Goal: Task Accomplishment & Management: Manage account settings

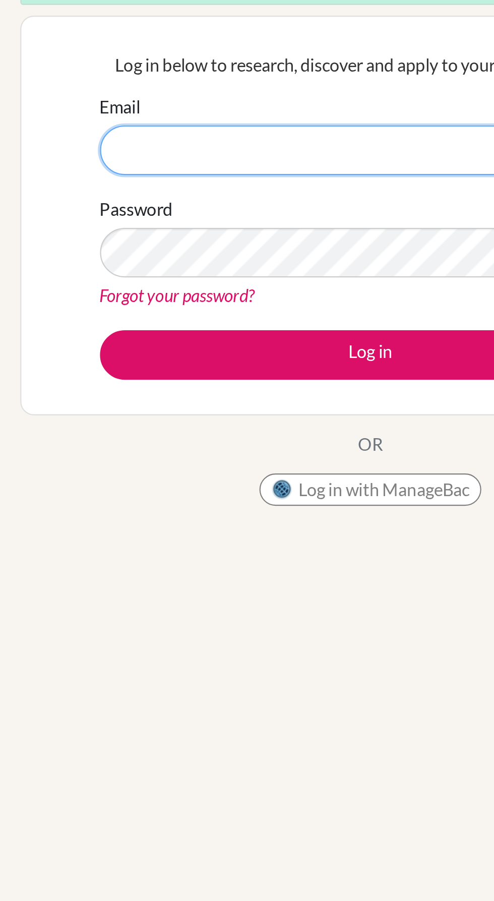
click at [220, 183] on input "Email" at bounding box center [248, 184] width 254 height 23
type input "[EMAIL_ADDRESS][DOMAIN_NAME]"
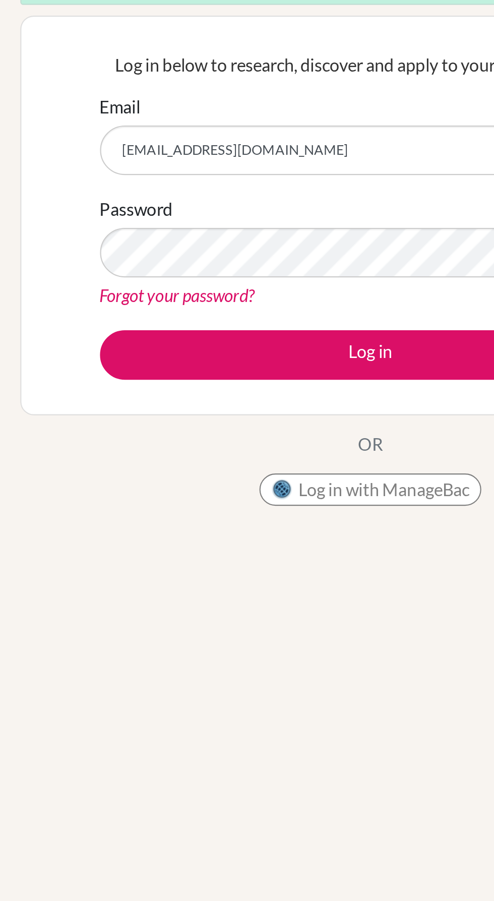
click at [121, 269] on button "Log in" at bounding box center [248, 280] width 254 height 23
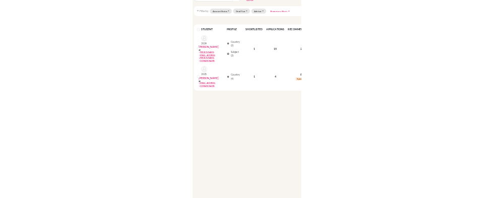
scroll to position [36, 0]
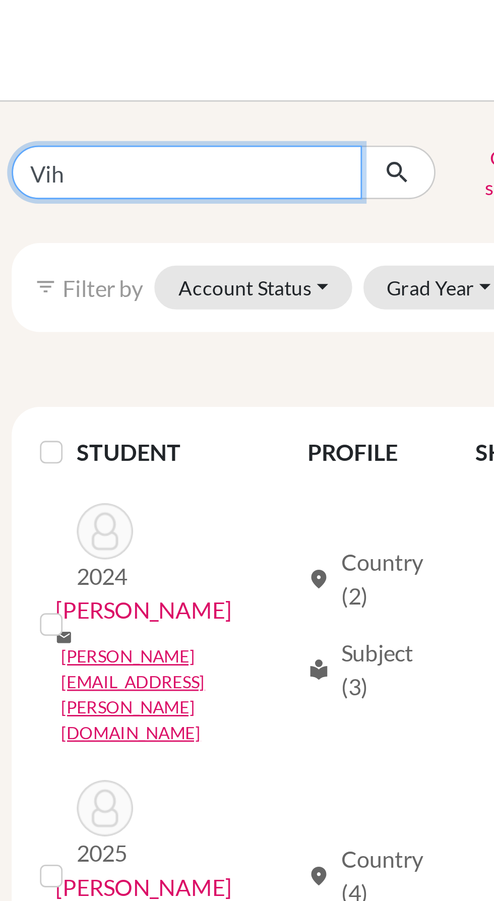
click at [59, 59] on input "Vih" at bounding box center [75, 61] width 125 height 19
type input "V"
type input "Rith"
click button "submit" at bounding box center [150, 61] width 27 height 19
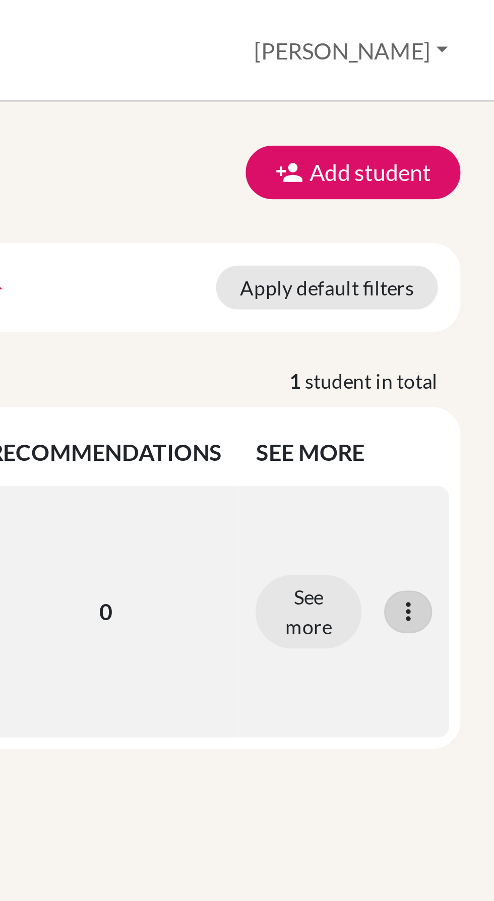
click at [466, 213] on icon at bounding box center [463, 218] width 10 height 10
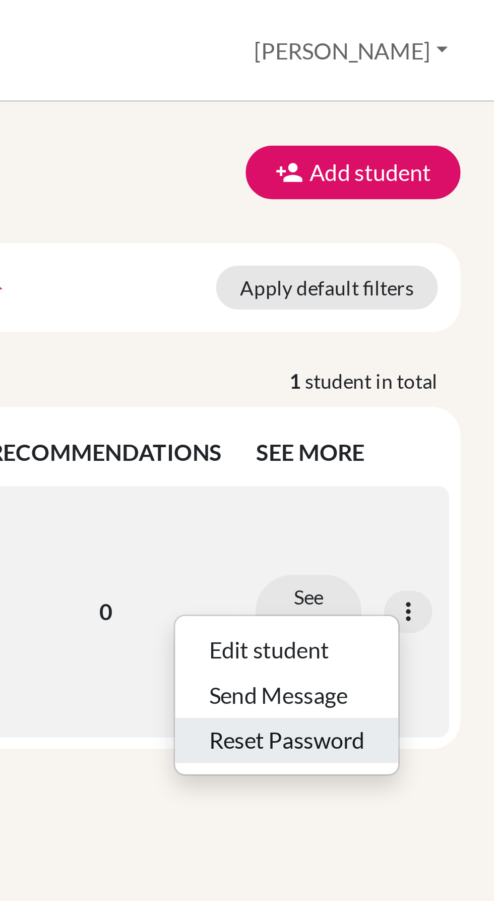
click at [423, 259] on button "Reset Password" at bounding box center [420, 264] width 80 height 16
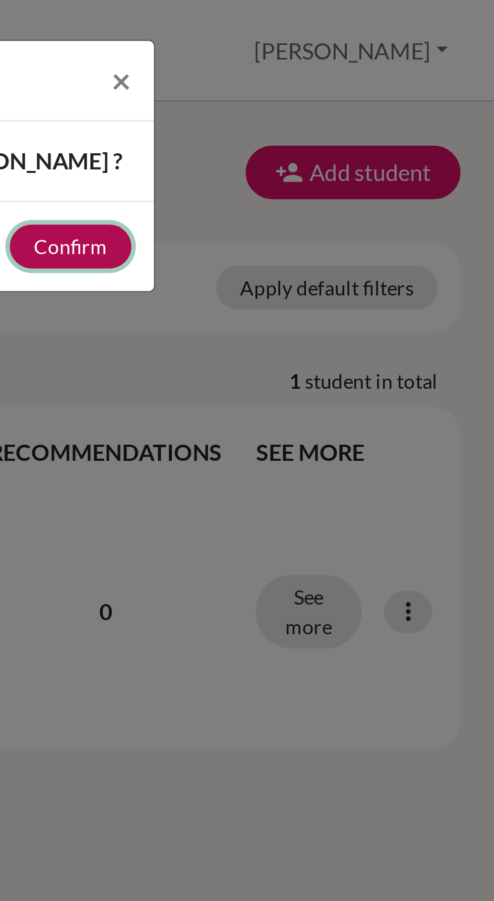
click at [350, 90] on button "Confirm" at bounding box center [342, 88] width 43 height 16
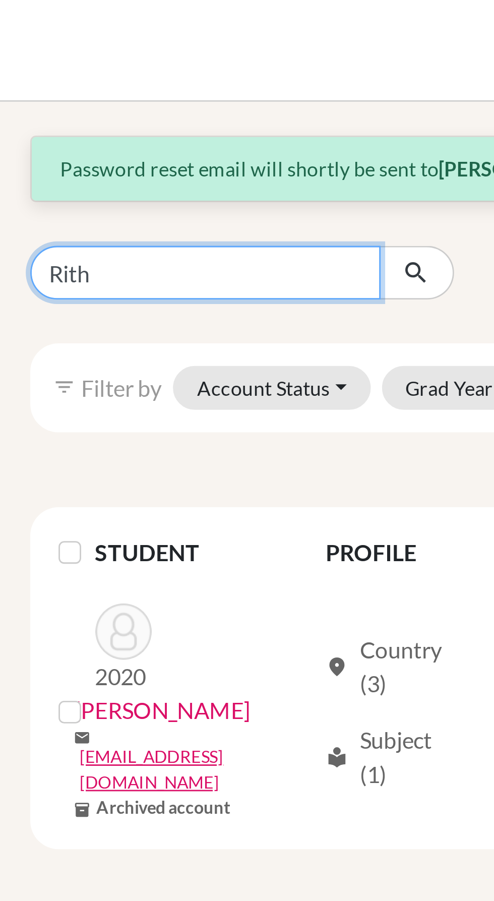
click at [71, 97] on input "Rith" at bounding box center [75, 97] width 125 height 19
type input "Ritisha"
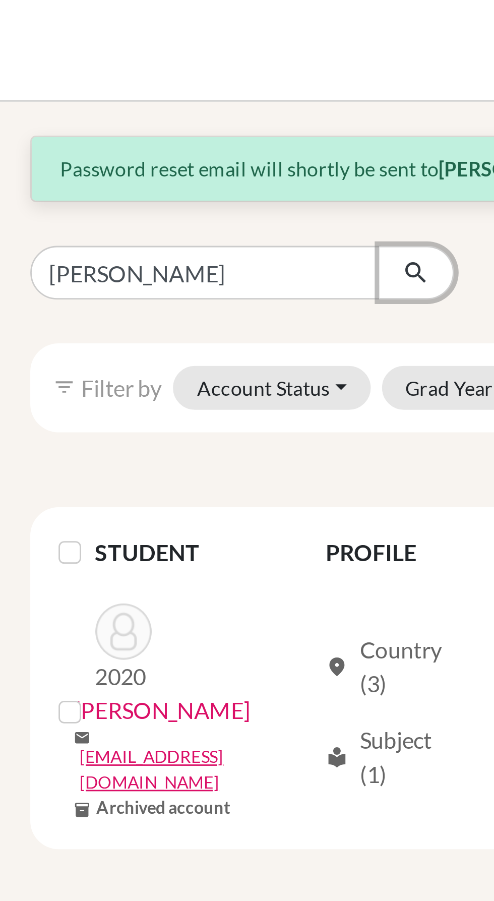
click at [152, 94] on icon "submit" at bounding box center [150, 97] width 10 height 10
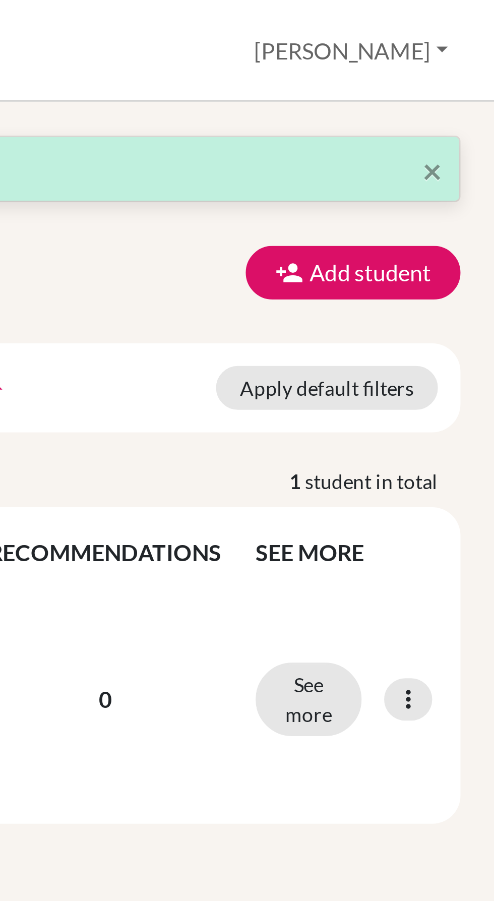
click at [458, 245] on icon at bounding box center [463, 250] width 10 height 10
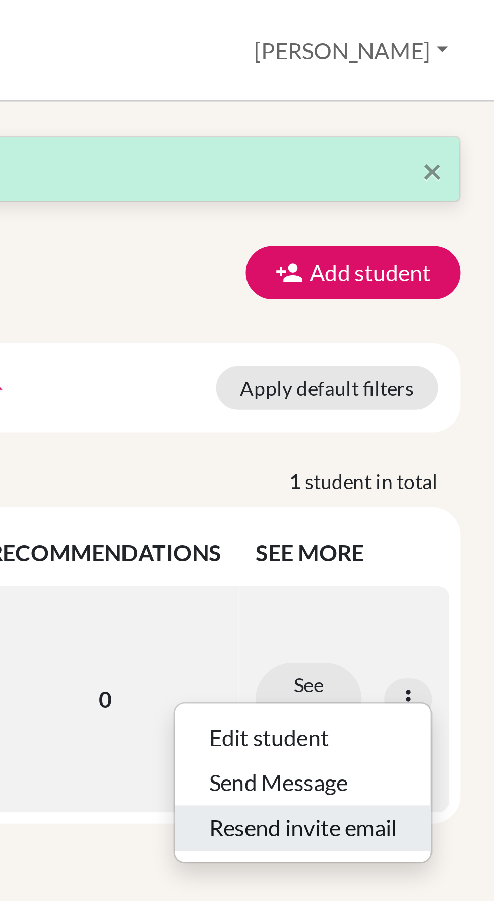
click at [434, 293] on button "Resend invite email" at bounding box center [425, 295] width 91 height 16
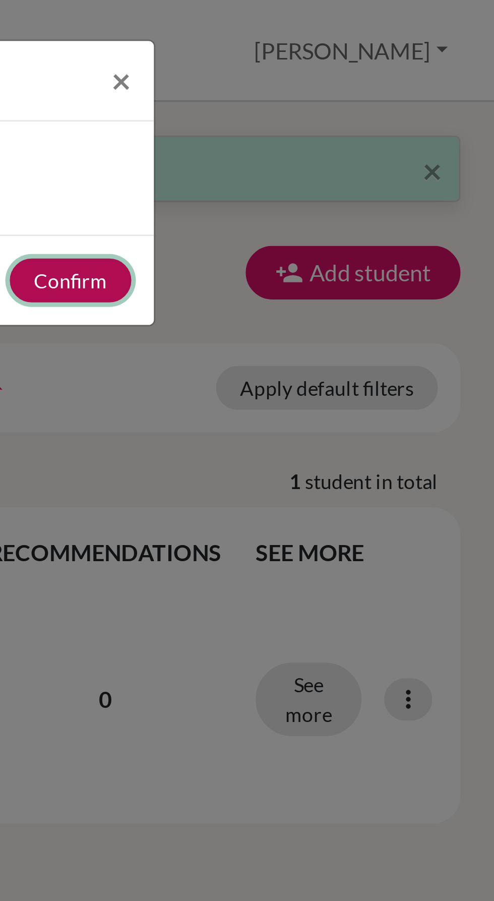
click at [354, 101] on button "Confirm" at bounding box center [342, 100] width 43 height 16
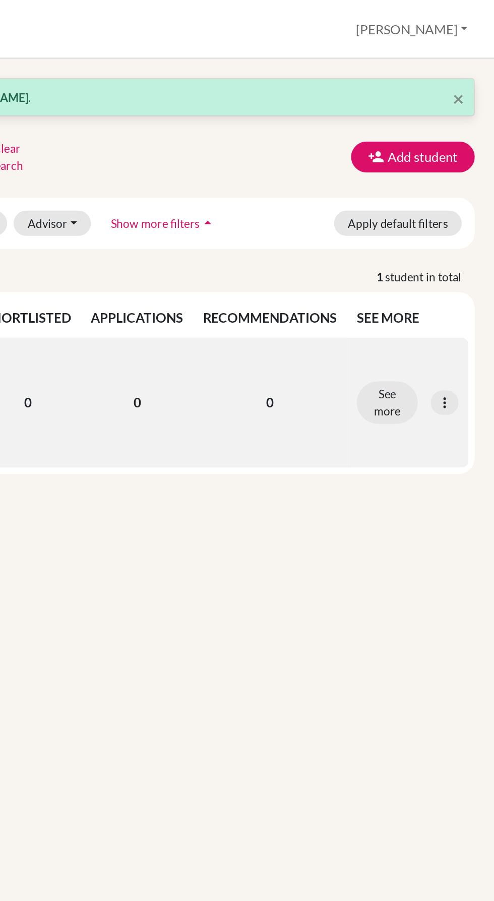
click at [475, 238] on td "See more Edit student Send Message Resend invite email" at bounding box center [440, 249] width 75 height 81
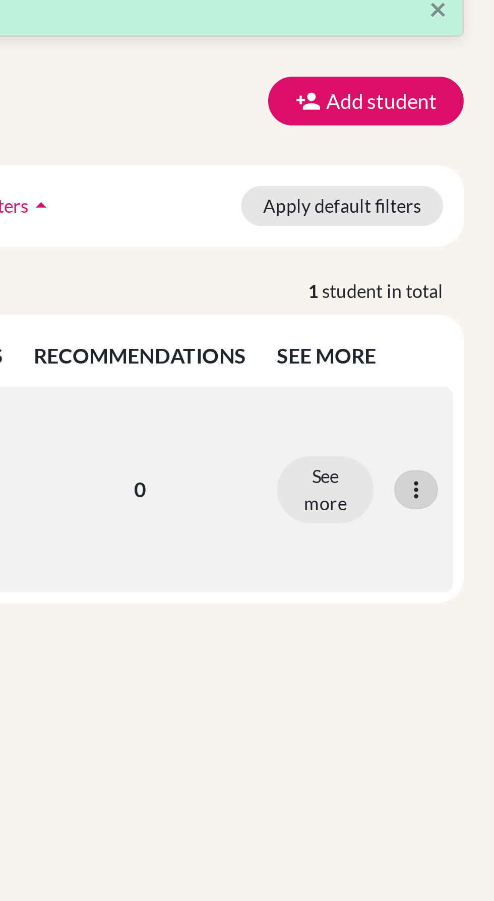
click at [466, 242] on div at bounding box center [463, 249] width 17 height 15
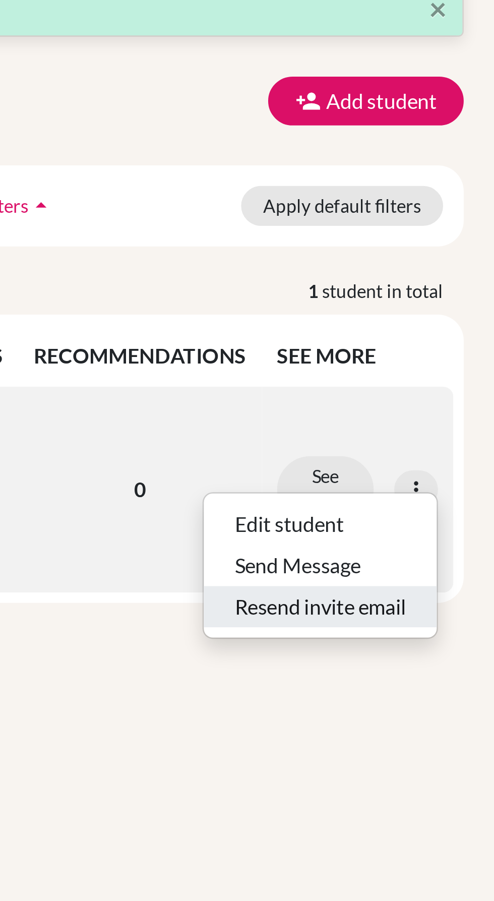
click at [436, 293] on button "Resend invite email" at bounding box center [425, 295] width 91 height 16
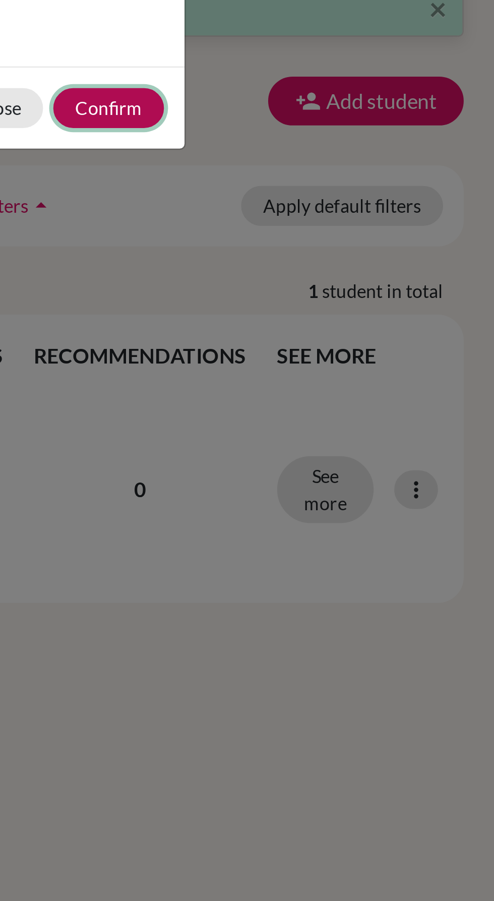
click at [353, 99] on button "Confirm" at bounding box center [342, 100] width 43 height 16
